Goal: Task Accomplishment & Management: Manage account settings

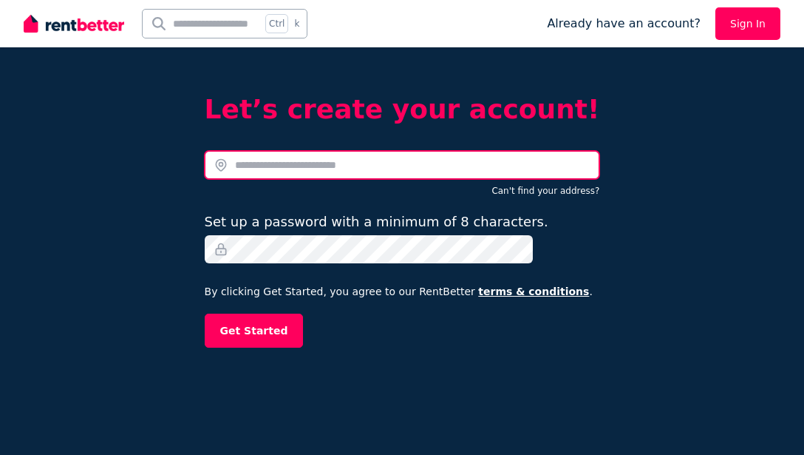
click at [412, 163] on input "text" at bounding box center [403, 165] width 396 height 28
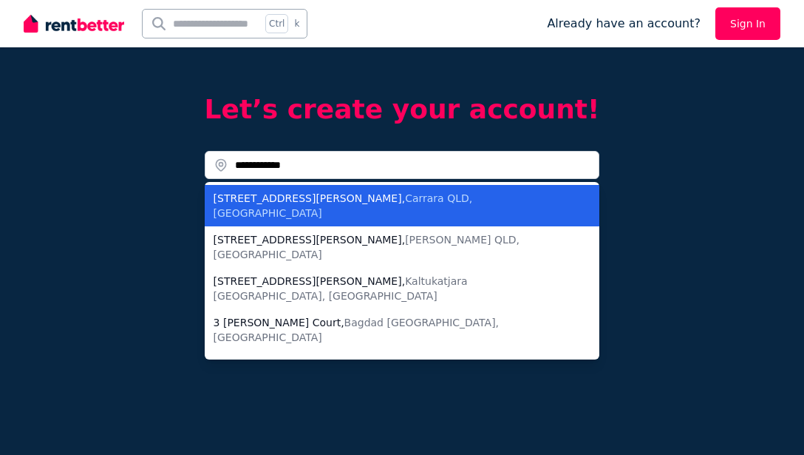
click at [305, 196] on div "[STREET_ADDRESS][PERSON_NAME]" at bounding box center [394, 206] width 360 height 30
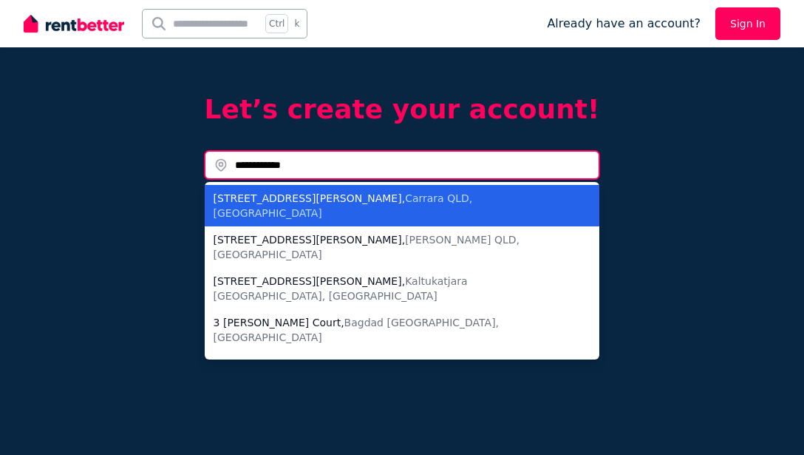
type input "**********"
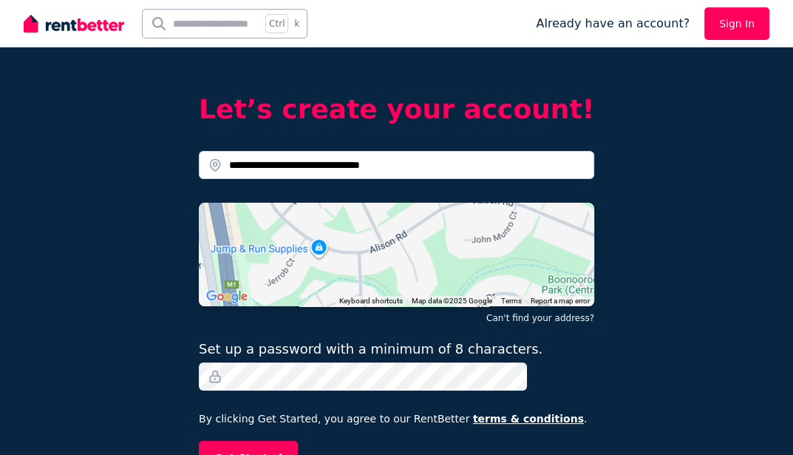
scroll to position [18, 0]
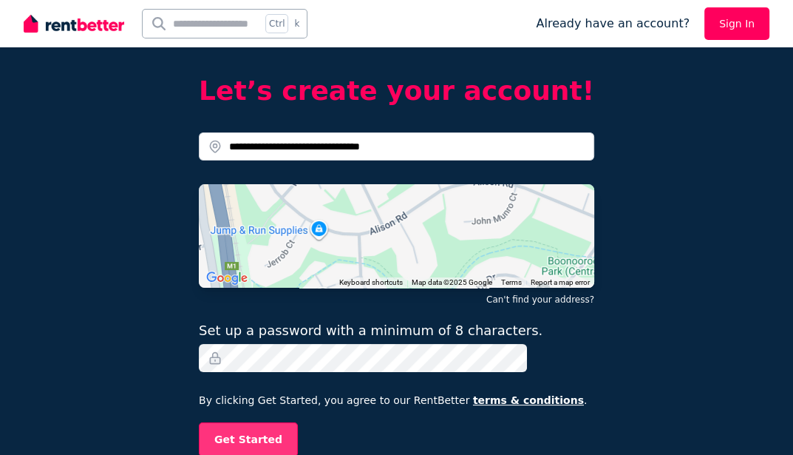
click at [269, 436] on button "Get Started" at bounding box center [248, 439] width 99 height 34
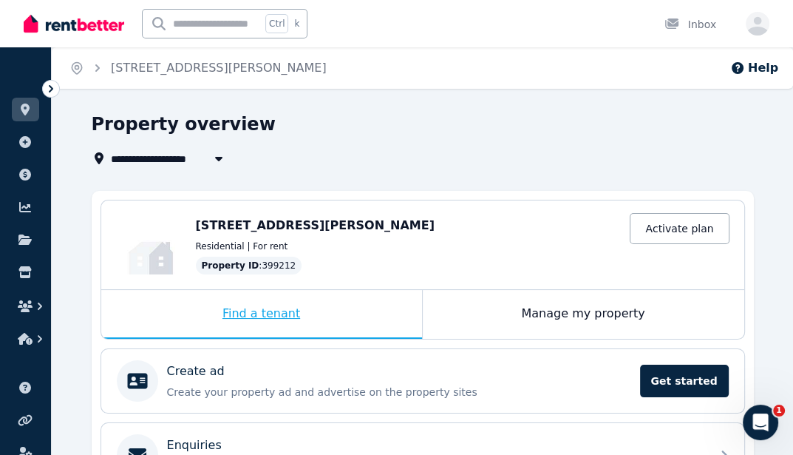
click at [270, 315] on div "Find a tenant" at bounding box center [261, 314] width 321 height 49
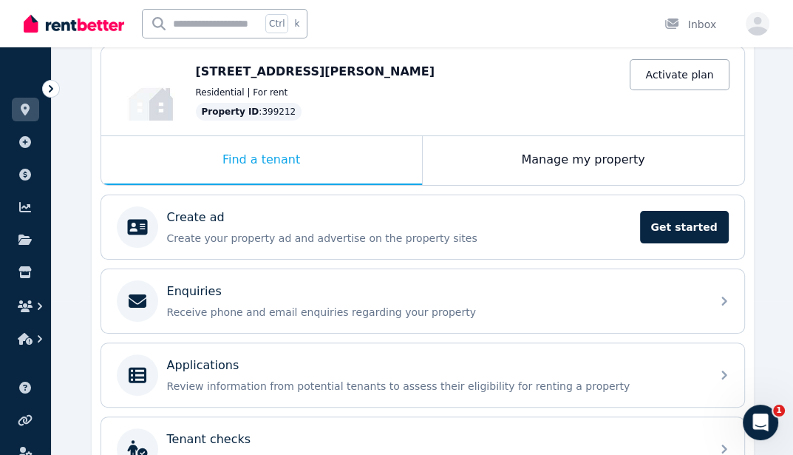
scroll to position [152, 0]
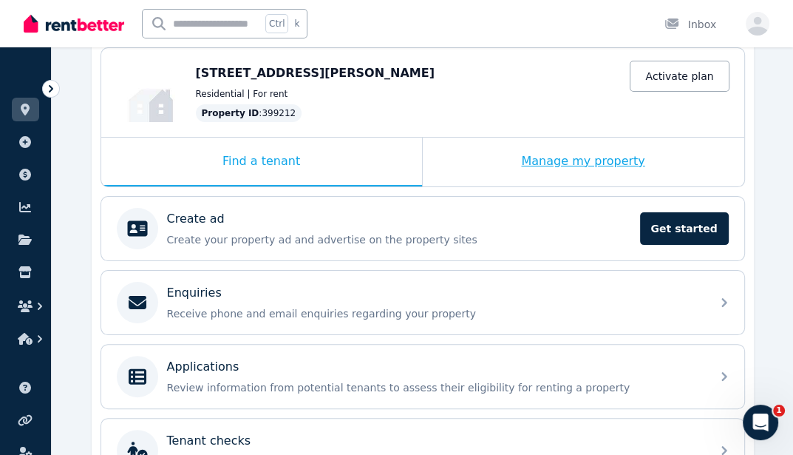
click at [610, 159] on div "Manage my property" at bounding box center [584, 162] width 322 height 49
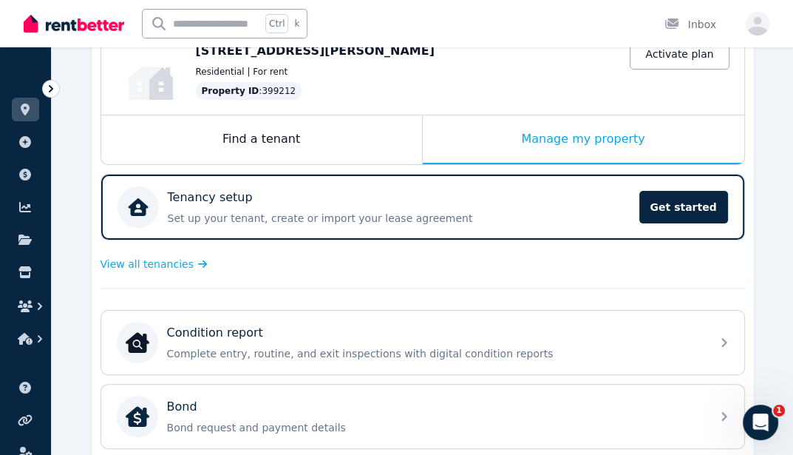
scroll to position [0, 0]
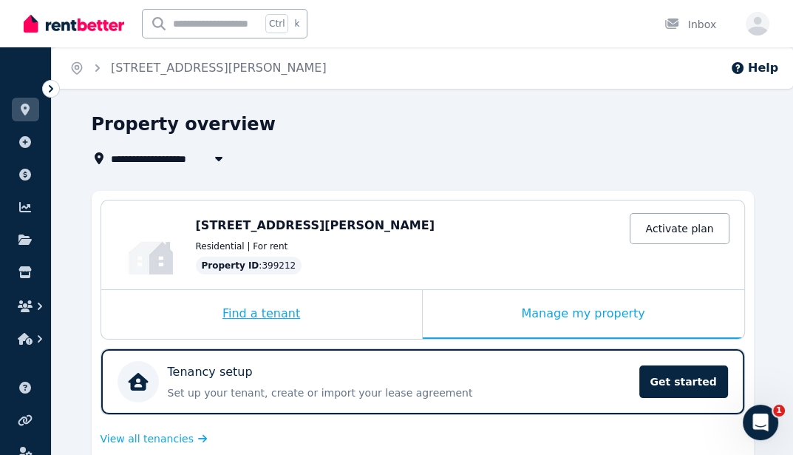
click at [262, 315] on div "Find a tenant" at bounding box center [261, 314] width 321 height 49
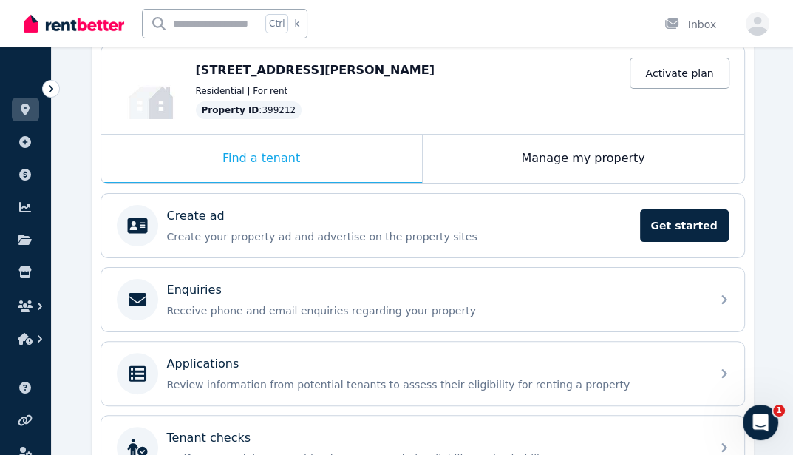
scroll to position [166, 0]
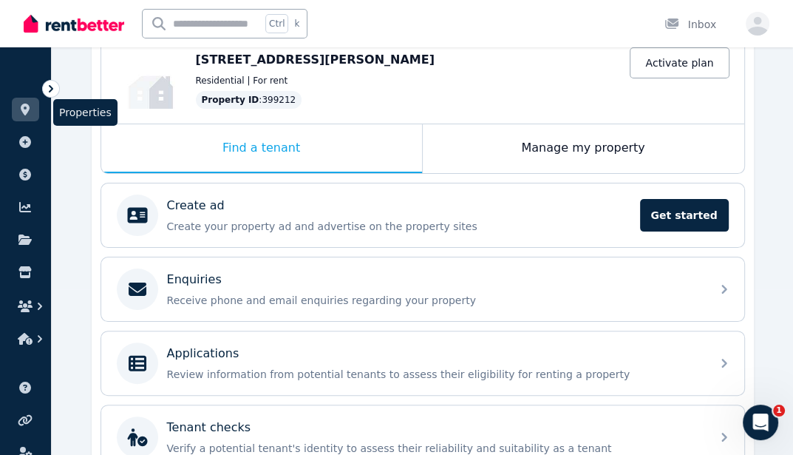
click at [30, 106] on icon at bounding box center [25, 110] width 15 height 12
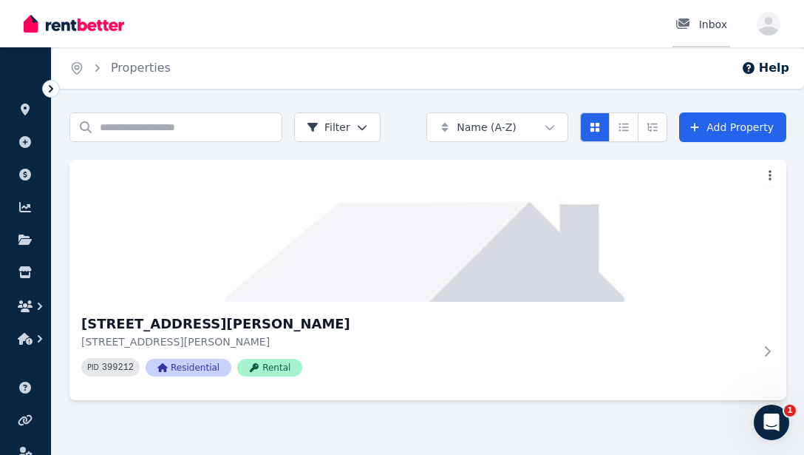
click at [710, 23] on div "Inbox" at bounding box center [702, 24] width 52 height 15
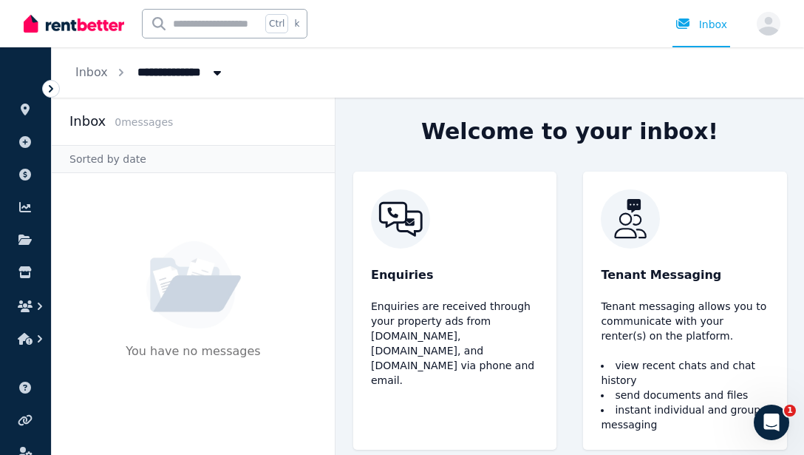
click at [401, 50] on div "**********" at bounding box center [428, 72] width 753 height 50
drag, startPoint x: 801, startPoint y: 121, endPoint x: 801, endPoint y: 145, distance: 23.7
click at [793, 146] on div "Welcome to your inbox! Enquiries Enquiries are received through your property a…" at bounding box center [570, 276] width 469 height 357
click at [52, 89] on icon at bounding box center [51, 88] width 4 height 7
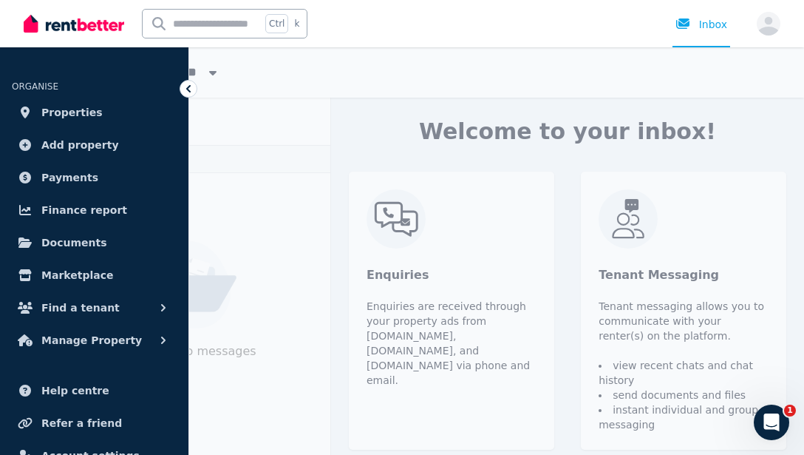
click at [189, 86] on icon at bounding box center [188, 88] width 15 height 15
